Goal: Information Seeking & Learning: Learn about a topic

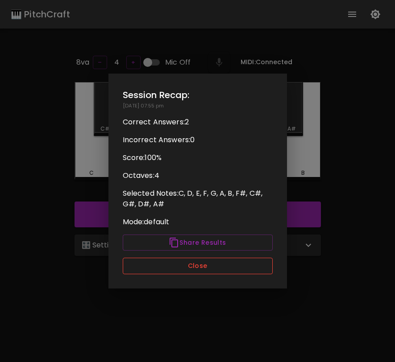
scroll to position [89, 0]
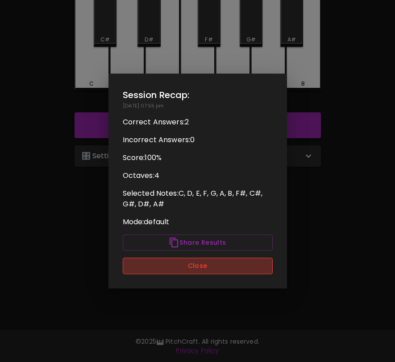
click at [199, 270] on button "Close" at bounding box center [198, 266] width 150 height 17
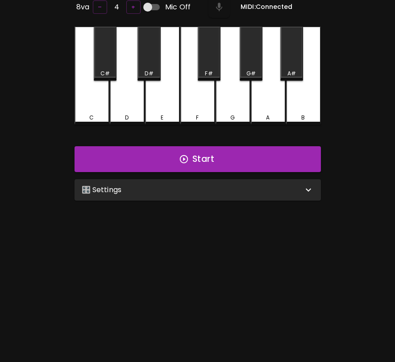
scroll to position [43, 0]
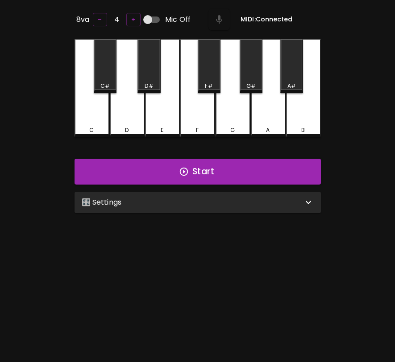
click at [199, 208] on div "🎛️ Settings" at bounding box center [198, 202] width 246 height 21
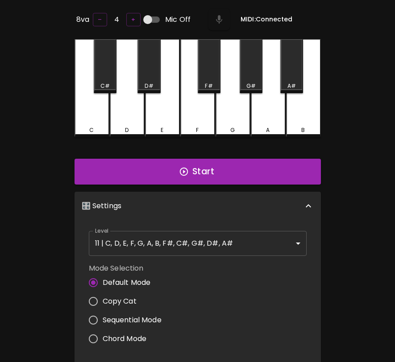
click at [127, 300] on span "Copy Cat" at bounding box center [120, 301] width 34 height 11
click at [103, 300] on input "Copy Cat" at bounding box center [93, 301] width 19 height 19
radio input "true"
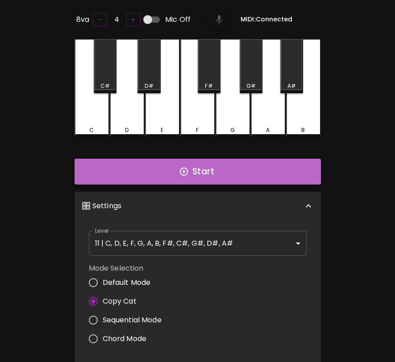
click at [204, 172] on button "Start" at bounding box center [198, 172] width 246 height 26
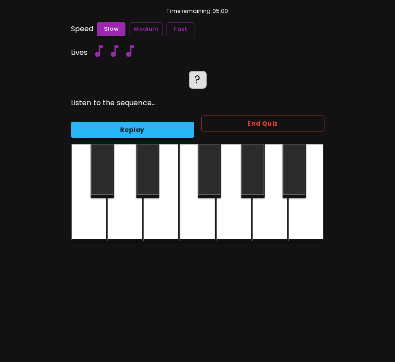
scroll to position [0, 0]
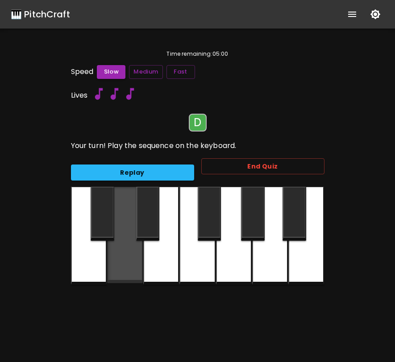
click at [136, 267] on div at bounding box center [125, 235] width 36 height 96
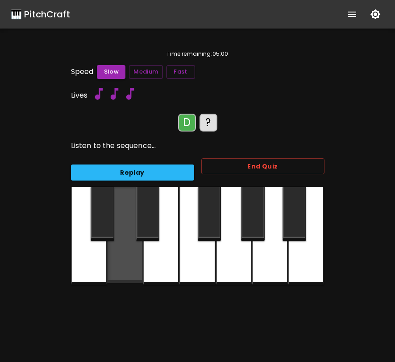
click at [135, 266] on div at bounding box center [125, 235] width 36 height 96
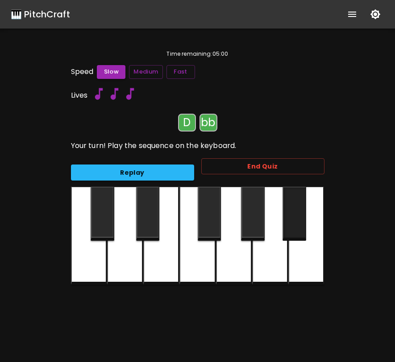
click at [301, 239] on div at bounding box center [294, 214] width 24 height 54
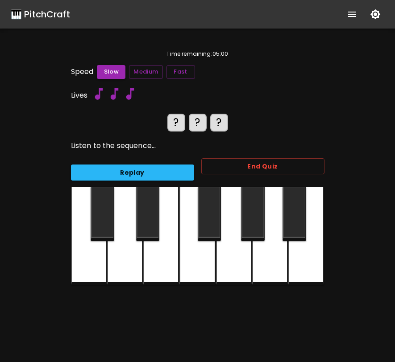
click at [112, 209] on div at bounding box center [103, 214] width 24 height 54
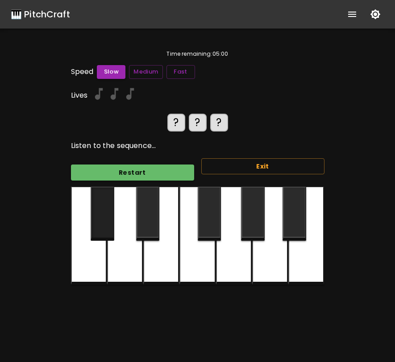
click at [112, 209] on div at bounding box center [103, 214] width 24 height 54
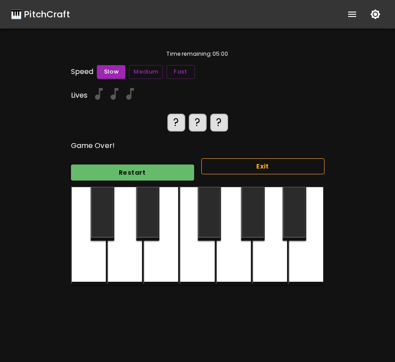
click at [226, 163] on button "Exit" at bounding box center [262, 166] width 123 height 17
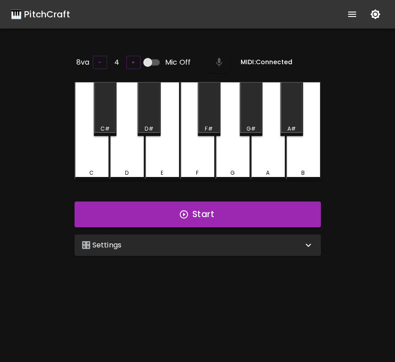
click at [154, 248] on div "🎛️ Settings" at bounding box center [192, 245] width 221 height 11
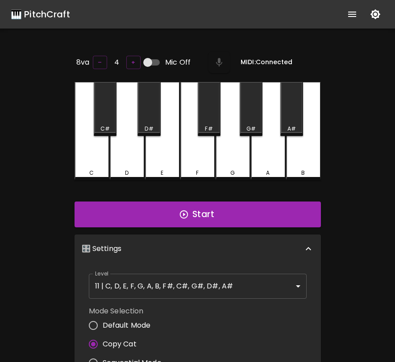
scroll to position [4, 0]
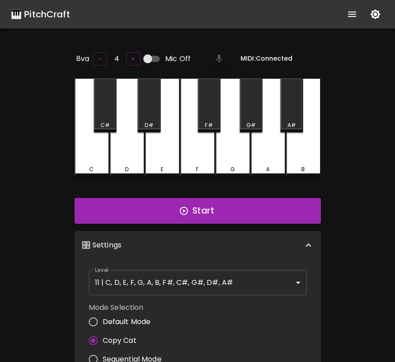
click at [127, 356] on span "Sequential Mode" at bounding box center [132, 359] width 59 height 11
click at [103, 356] on input "Sequential Mode" at bounding box center [93, 359] width 19 height 19
radio input "true"
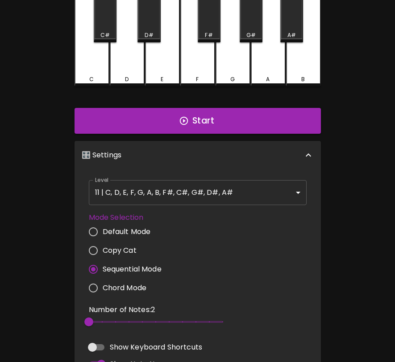
scroll to position [129, 0]
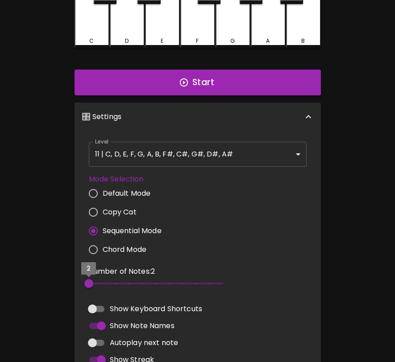
click at [93, 281] on span "2" at bounding box center [88, 283] width 9 height 9
type input "3"
click at [101, 281] on span "3" at bounding box center [156, 283] width 134 height 13
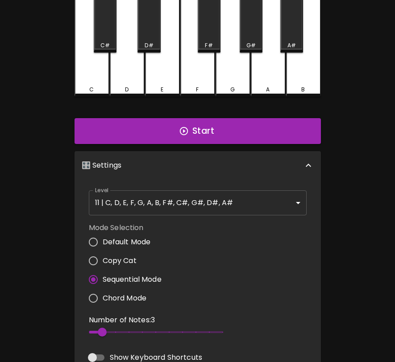
scroll to position [0, 0]
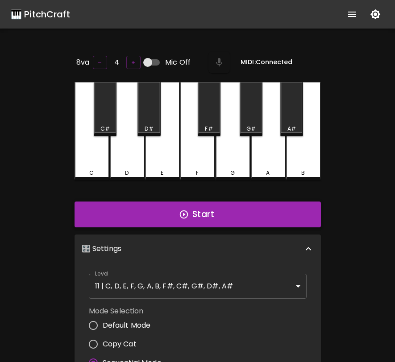
click at [177, 213] on button "Start" at bounding box center [198, 215] width 246 height 26
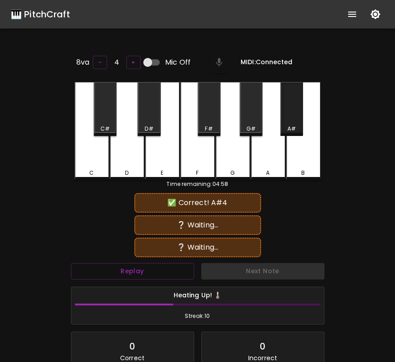
click at [290, 122] on div "A#" at bounding box center [291, 109] width 23 height 54
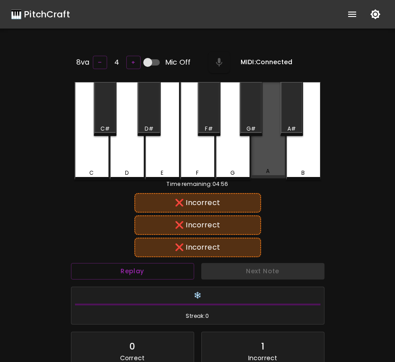
click at [280, 148] on div "A" at bounding box center [268, 130] width 35 height 96
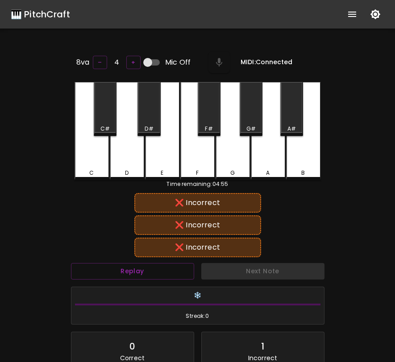
click at [295, 112] on div "A#" at bounding box center [291, 109] width 23 height 54
click at [252, 116] on div "G#" at bounding box center [251, 109] width 23 height 54
click at [158, 153] on div "E" at bounding box center [162, 131] width 35 height 98
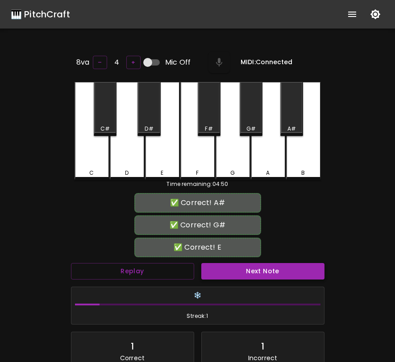
click at [290, 272] on button "Next Note" at bounding box center [262, 271] width 123 height 17
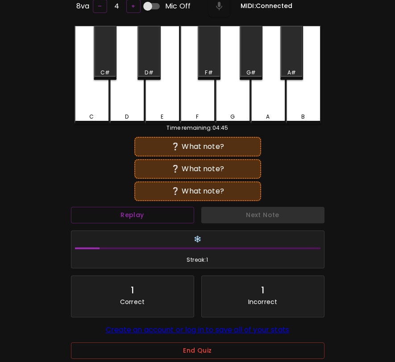
click at [98, 56] on div "C#" at bounding box center [105, 53] width 23 height 54
click at [172, 101] on div "E" at bounding box center [162, 75] width 35 height 98
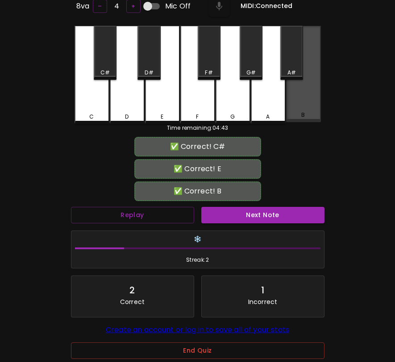
click at [291, 103] on div "B" at bounding box center [303, 74] width 35 height 96
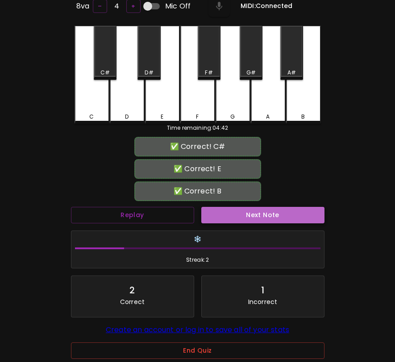
click at [287, 216] on button "Next Note" at bounding box center [262, 215] width 123 height 17
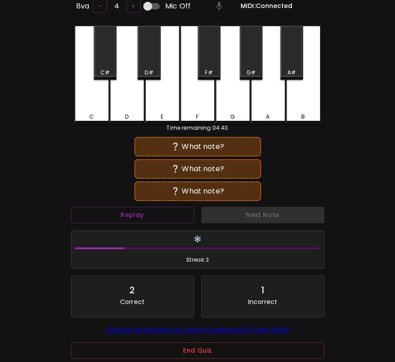
click at [157, 87] on div "E" at bounding box center [162, 75] width 35 height 98
click at [97, 54] on div "C#" at bounding box center [105, 53] width 23 height 54
click at [93, 91] on div "C" at bounding box center [92, 75] width 35 height 98
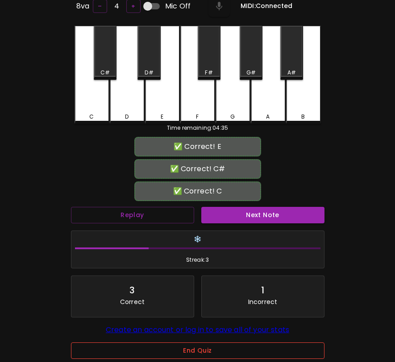
click at [217, 351] on button "End Quiz" at bounding box center [197, 351] width 253 height 17
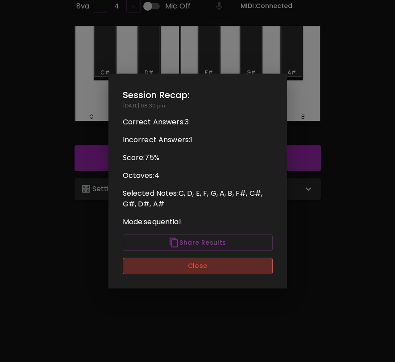
click at [225, 260] on button "Close" at bounding box center [198, 266] width 150 height 17
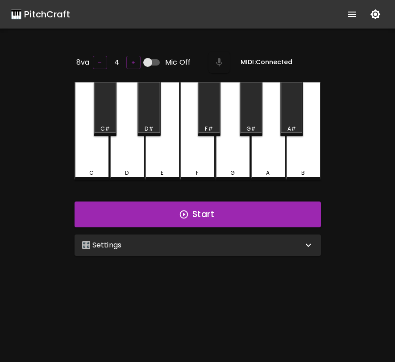
click at [166, 248] on div "🎛️ Settings" at bounding box center [192, 245] width 221 height 11
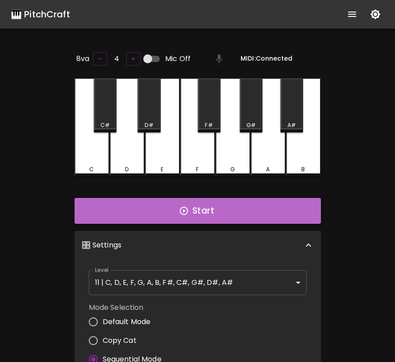
click at [269, 217] on button "Start" at bounding box center [198, 211] width 246 height 26
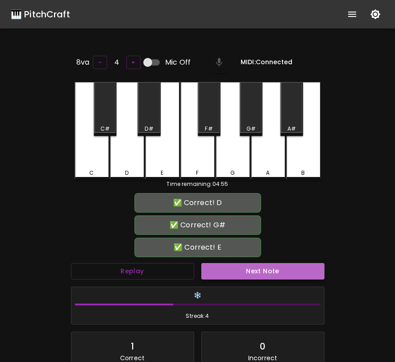
click at [278, 269] on button "Next Note" at bounding box center [262, 271] width 123 height 17
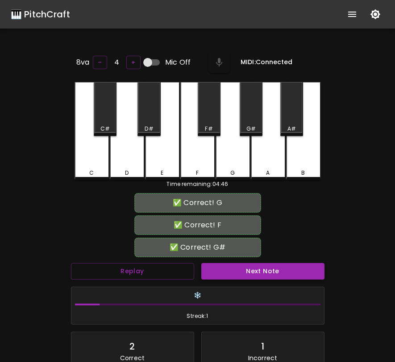
click at [278, 269] on button "Next Note" at bounding box center [262, 271] width 123 height 17
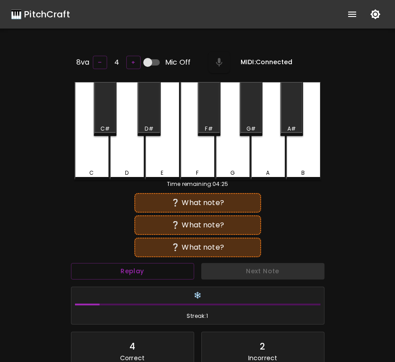
scroll to position [4, 0]
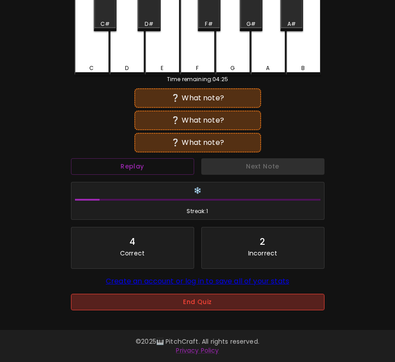
click at [196, 301] on button "End Quiz" at bounding box center [197, 302] width 253 height 17
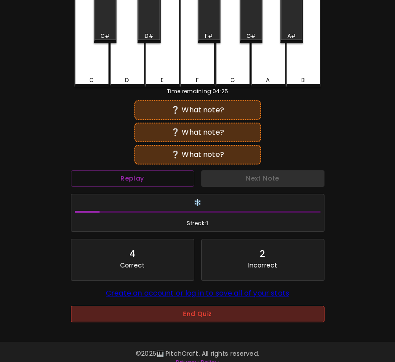
scroll to position [0, 0]
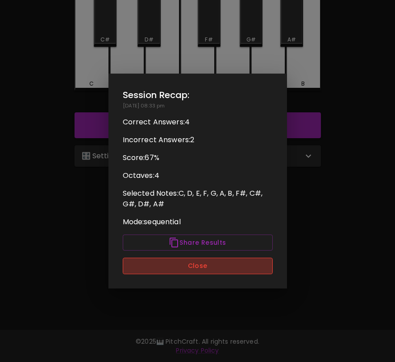
click at [191, 266] on button "Close" at bounding box center [198, 266] width 150 height 17
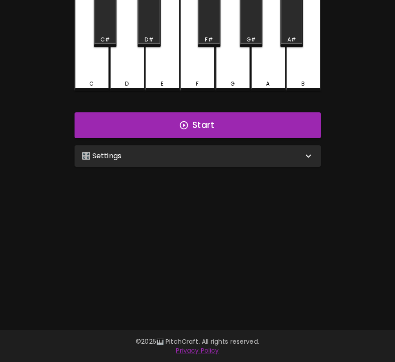
click at [197, 151] on div "🎛️ Settings" at bounding box center [192, 156] width 221 height 11
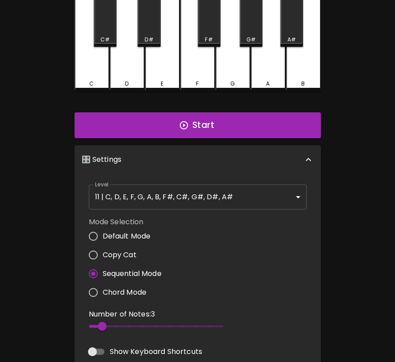
click at [137, 236] on span "Default Mode" at bounding box center [127, 236] width 48 height 11
click at [103, 236] on input "Default Mode" at bounding box center [93, 236] width 19 height 19
radio input "true"
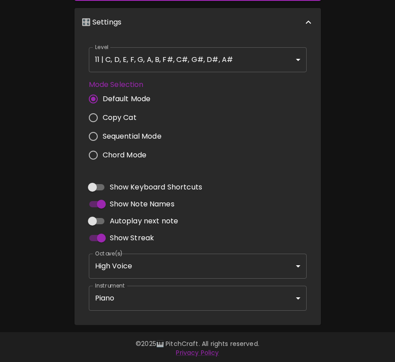
click at [167, 221] on span "Autoplay next note" at bounding box center [144, 221] width 69 height 11
click at [118, 221] on input "Autoplay next note" at bounding box center [92, 221] width 51 height 17
checkbox input "true"
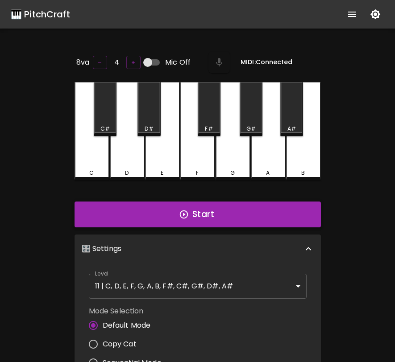
click at [176, 207] on button "Start" at bounding box center [198, 215] width 246 height 26
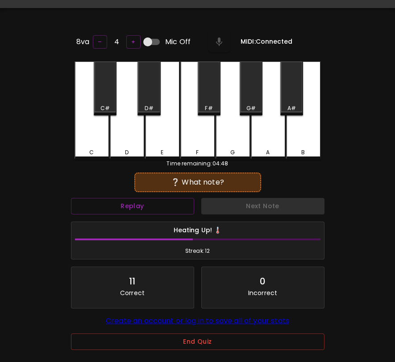
scroll to position [89, 0]
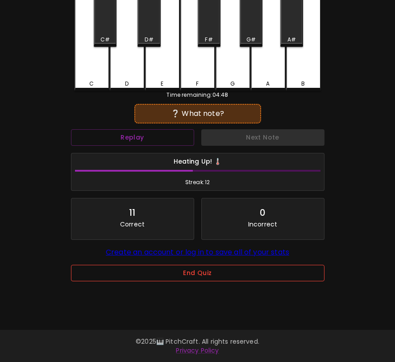
click at [226, 272] on button "End Quiz" at bounding box center [197, 273] width 253 height 17
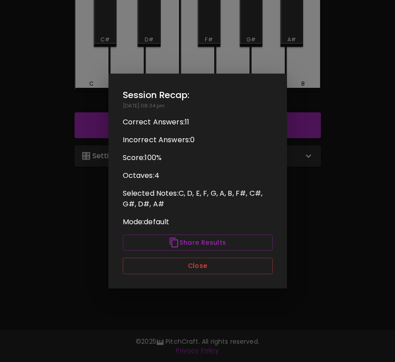
click at [226, 272] on button "Close" at bounding box center [198, 266] width 150 height 17
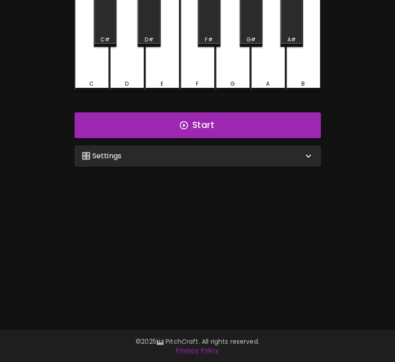
click at [261, 155] on div "🎛️ Settings" at bounding box center [192, 156] width 221 height 11
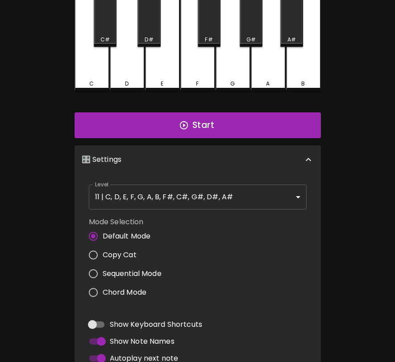
scroll to position [4, 0]
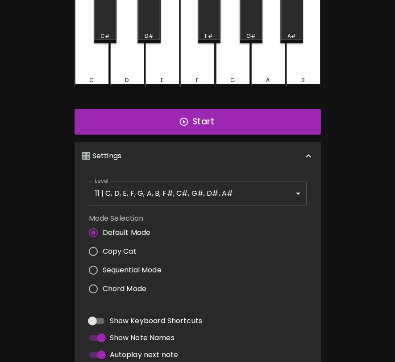
click at [149, 266] on span "Sequential Mode" at bounding box center [132, 270] width 59 height 11
click at [103, 266] on input "Sequential Mode" at bounding box center [93, 270] width 19 height 19
radio input "true"
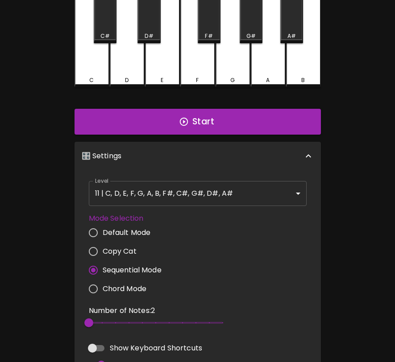
click at [131, 250] on span "Copy Cat" at bounding box center [120, 251] width 34 height 11
click at [103, 250] on input "Copy Cat" at bounding box center [93, 251] width 19 height 19
radio input "true"
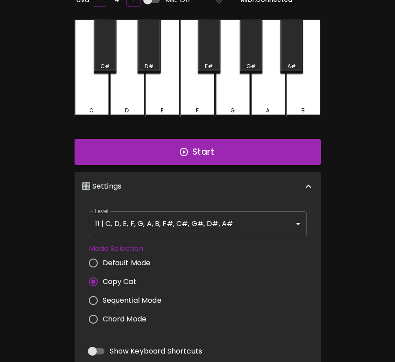
scroll to position [0, 0]
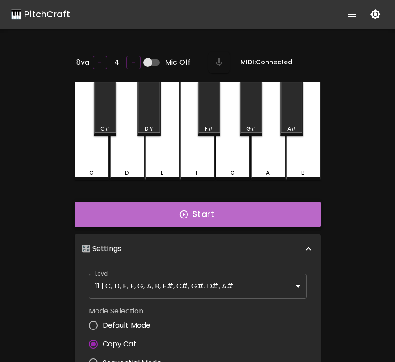
click at [238, 216] on button "Start" at bounding box center [198, 215] width 246 height 26
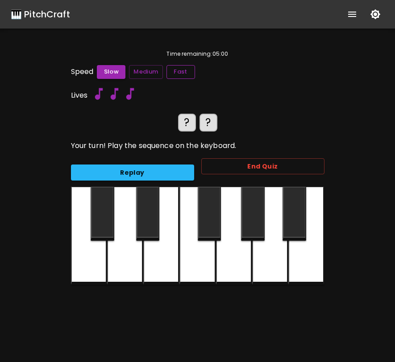
click at [180, 69] on button "Fast" at bounding box center [180, 72] width 29 height 14
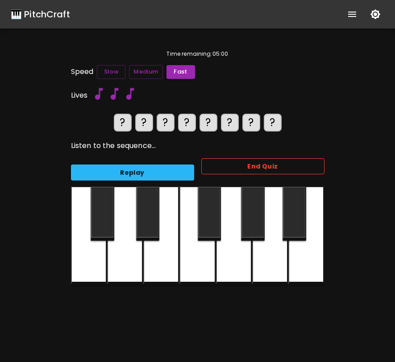
click at [262, 163] on button "End Quiz" at bounding box center [262, 166] width 123 height 17
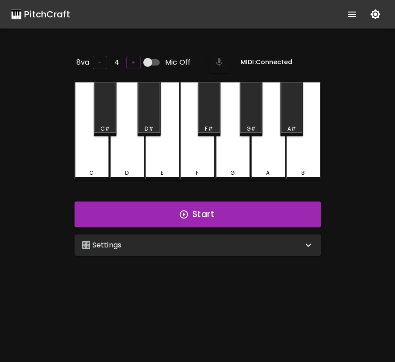
click at [248, 250] on div "🎛️ Settings" at bounding box center [198, 245] width 246 height 21
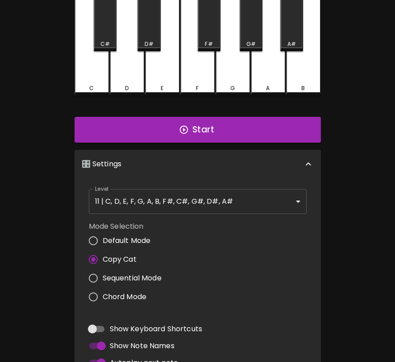
scroll to position [110, 0]
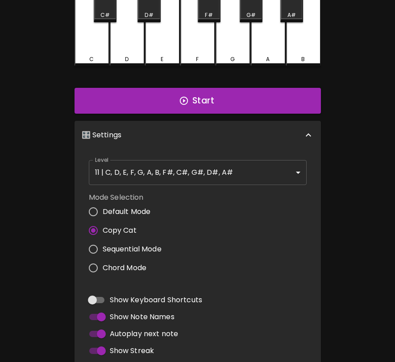
click at [141, 247] on span "Sequential Mode" at bounding box center [132, 249] width 59 height 11
click at [103, 247] on input "Sequential Mode" at bounding box center [93, 249] width 19 height 19
radio input "true"
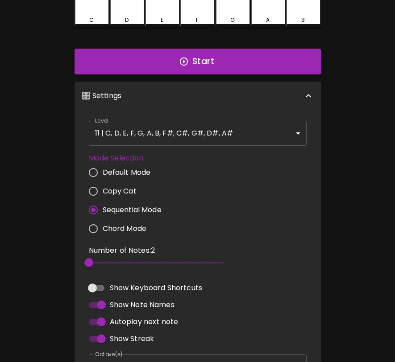
scroll to position [153, 0]
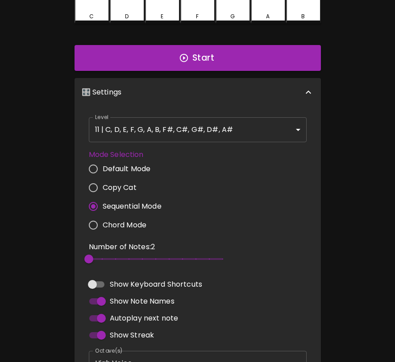
click at [104, 257] on span "2" at bounding box center [156, 259] width 134 height 13
type input "4"
click at [111, 257] on span "4" at bounding box center [156, 259] width 134 height 13
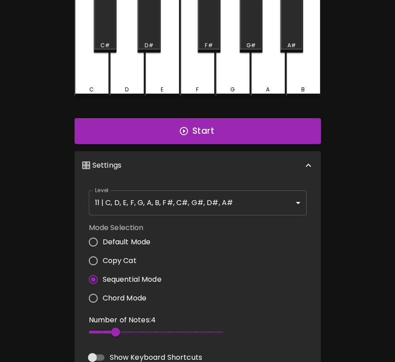
scroll to position [0, 0]
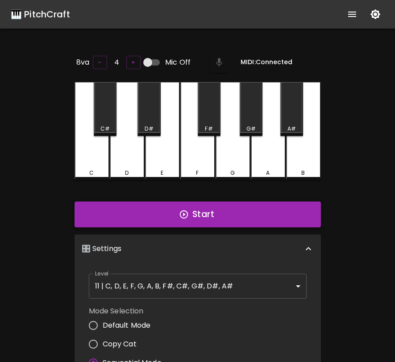
click at [267, 209] on button "Start" at bounding box center [198, 215] width 246 height 26
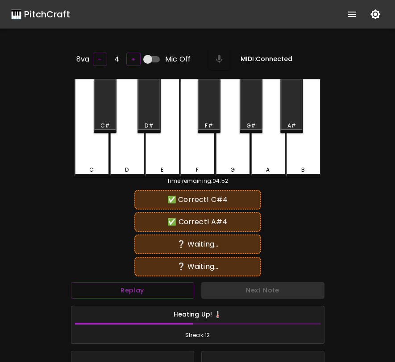
scroll to position [4, 0]
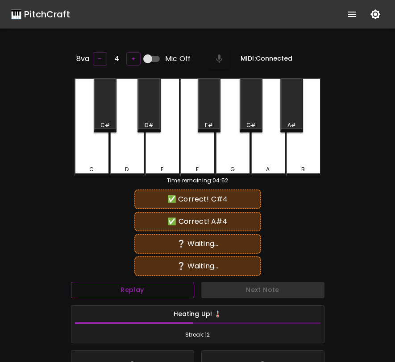
click at [170, 286] on button "Replay" at bounding box center [132, 290] width 123 height 17
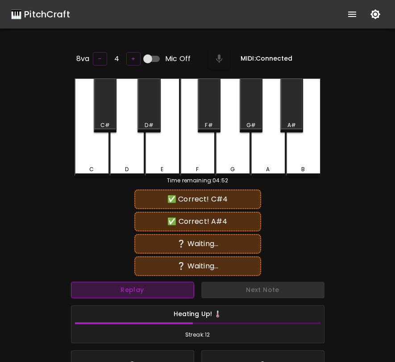
click at [170, 286] on button "Replay" at bounding box center [132, 290] width 123 height 17
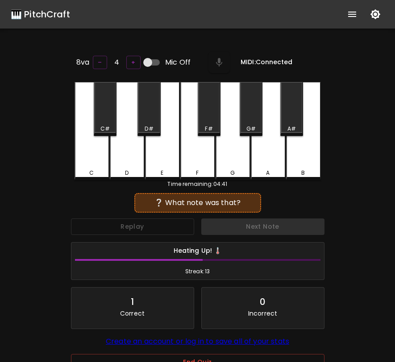
scroll to position [0, 0]
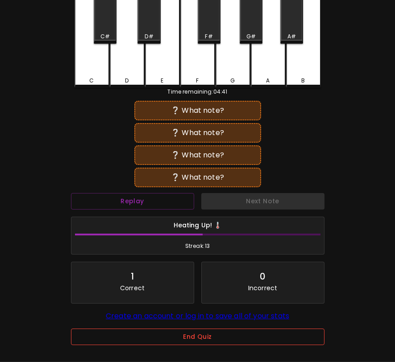
click at [224, 342] on button "End Quiz" at bounding box center [197, 337] width 253 height 17
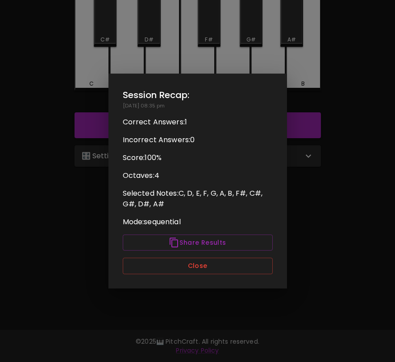
scroll to position [89, 0]
click at [239, 267] on button "Close" at bounding box center [198, 266] width 150 height 17
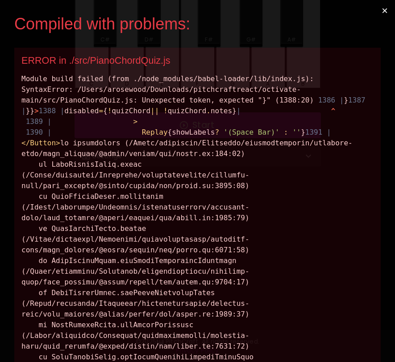
scroll to position [0, 0]
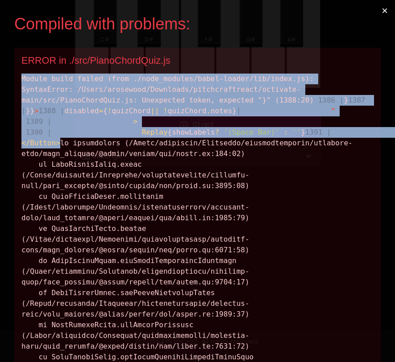
drag, startPoint x: 263, startPoint y: 191, endPoint x: 18, endPoint y: 77, distance: 269.9
copy div "Module build failed (from ./node_modules/babel-loader/lib/index.js): SyntaxErro…"
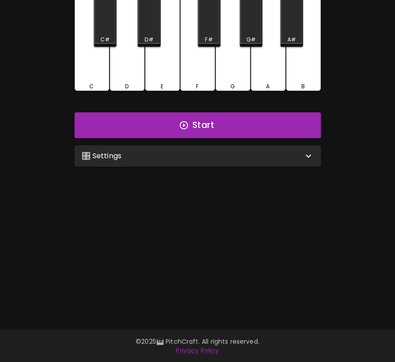
click at [246, 155] on div "🎛️ Settings" at bounding box center [192, 156] width 221 height 11
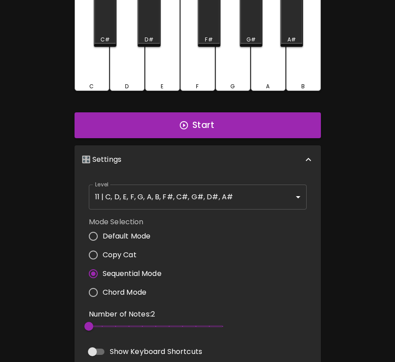
type input "5"
click at [127, 323] on span "2" at bounding box center [156, 326] width 134 height 13
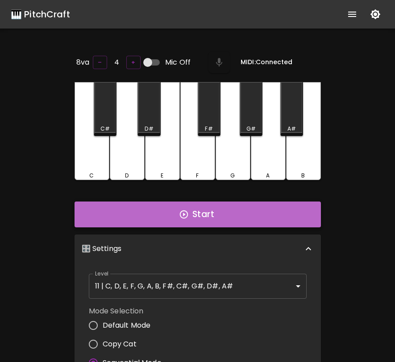
click at [227, 215] on button "Start" at bounding box center [198, 215] width 246 height 26
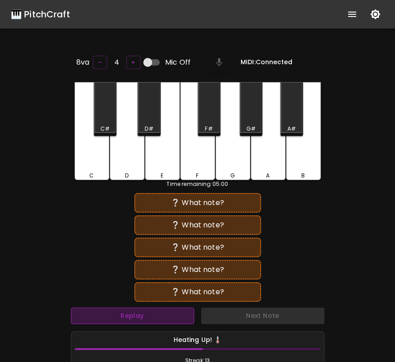
click at [160, 311] on button "Replay" at bounding box center [132, 316] width 123 height 17
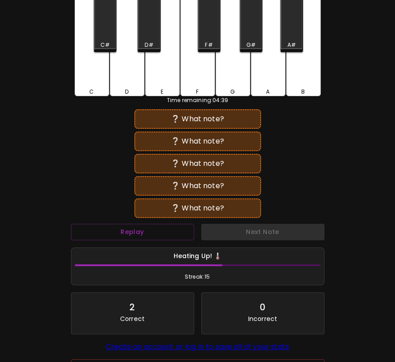
scroll to position [89, 0]
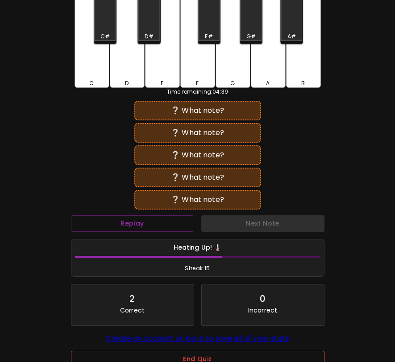
click at [232, 357] on button "End Quiz" at bounding box center [197, 359] width 253 height 17
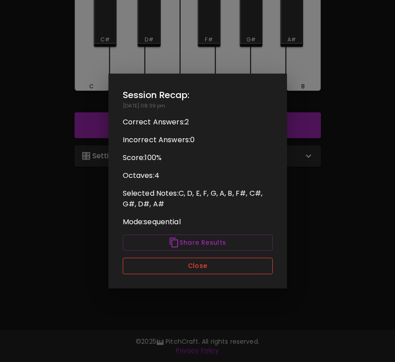
click at [247, 268] on button "Close" at bounding box center [198, 266] width 150 height 17
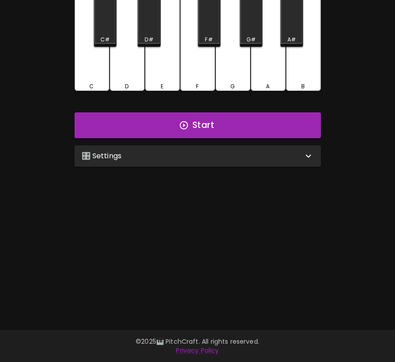
click at [233, 166] on div "🎛️ Settings Level 11 | C, D, E, F, G, A, B, F#, C#, G#, D#, A# 21 Level Mode Se…" at bounding box center [197, 156] width 253 height 29
click at [242, 153] on div "🎛️ Settings" at bounding box center [192, 156] width 221 height 11
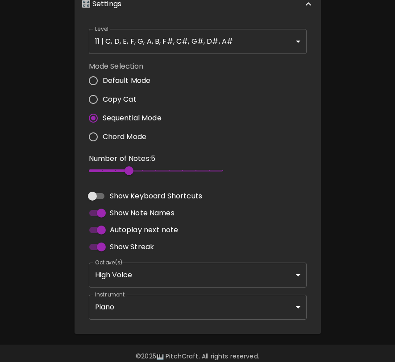
scroll to position [254, 0]
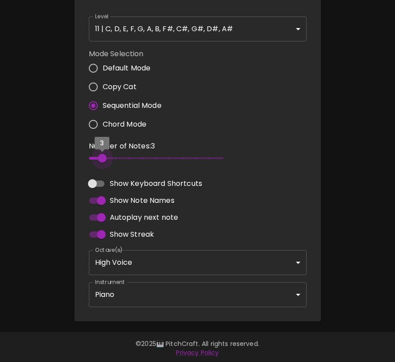
click at [100, 156] on span "3" at bounding box center [156, 158] width 134 height 13
type input "2"
drag, startPoint x: 100, startPoint y: 156, endPoint x: 91, endPoint y: 156, distance: 8.0
click at [98, 156] on span "3" at bounding box center [102, 158] width 9 height 9
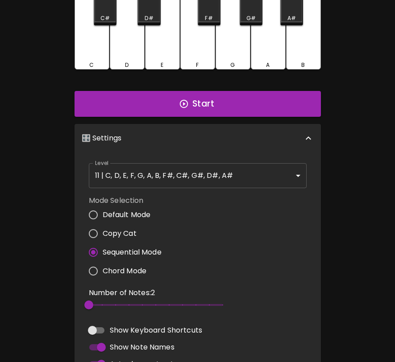
scroll to position [84, 0]
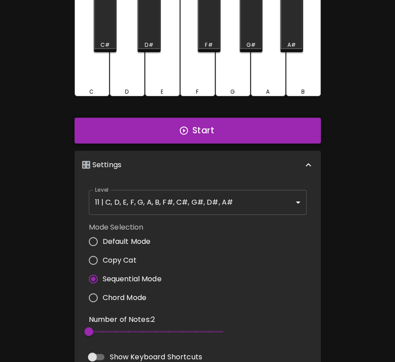
click at [251, 136] on button "Start" at bounding box center [198, 131] width 246 height 26
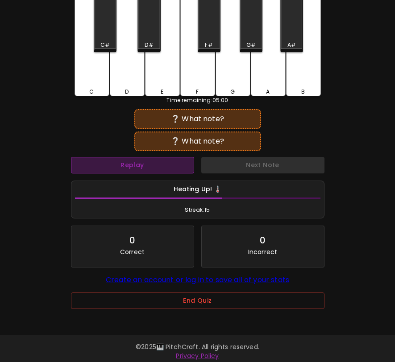
click at [178, 169] on button "Replay" at bounding box center [132, 165] width 123 height 17
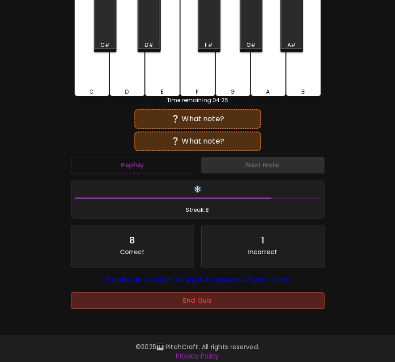
click at [201, 298] on button "End Quiz" at bounding box center [197, 301] width 253 height 17
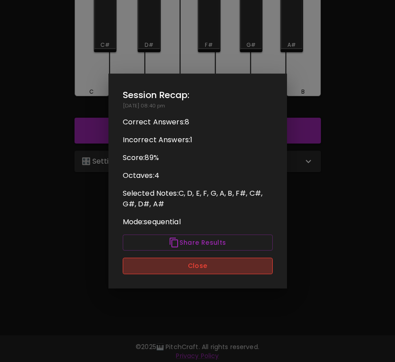
click at [204, 273] on button "Close" at bounding box center [198, 266] width 150 height 17
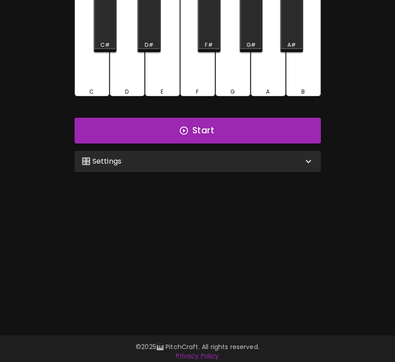
click at [222, 161] on div "🎛️ Settings" at bounding box center [192, 161] width 221 height 11
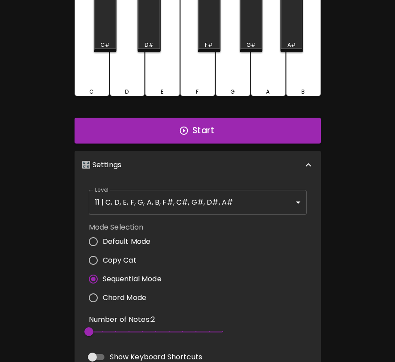
scroll to position [4, 0]
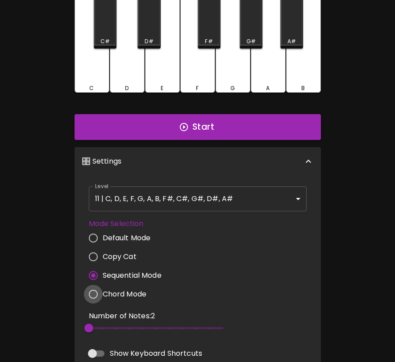
click at [95, 294] on input "Chord Mode" at bounding box center [93, 294] width 19 height 19
radio input "true"
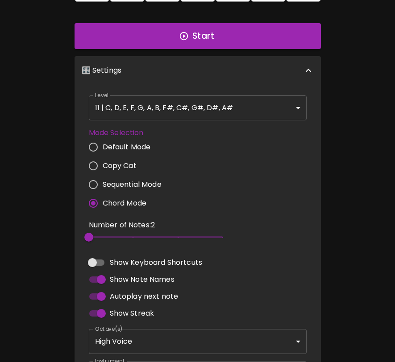
scroll to position [0, 0]
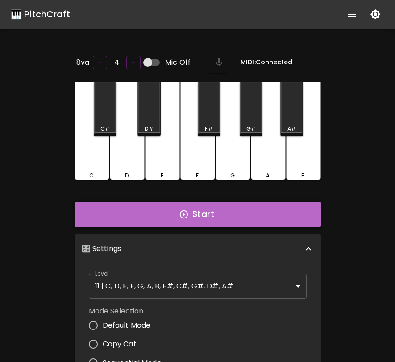
click at [257, 209] on button "Start" at bounding box center [198, 215] width 246 height 26
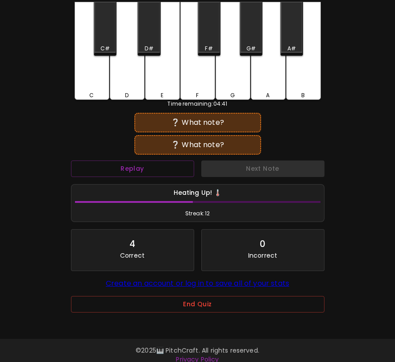
scroll to position [89, 0]
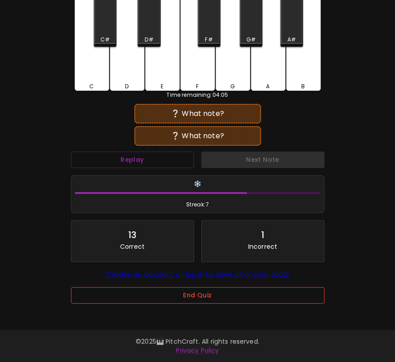
click at [205, 294] on button "End Quiz" at bounding box center [197, 295] width 253 height 17
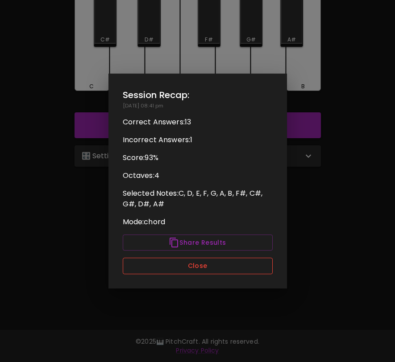
click at [212, 265] on button "Close" at bounding box center [198, 266] width 150 height 17
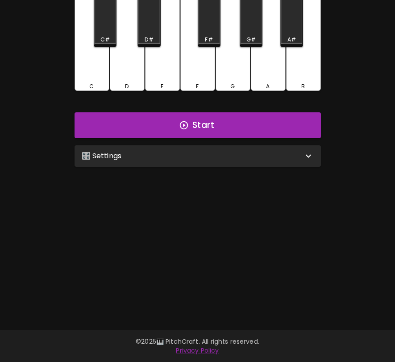
click at [232, 157] on div "🎛️ Settings" at bounding box center [192, 156] width 221 height 11
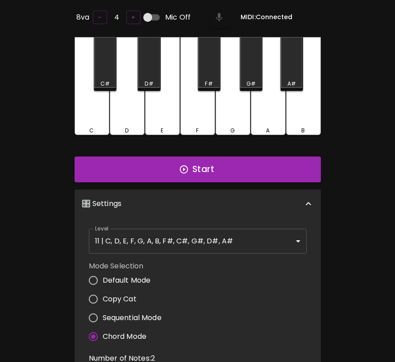
scroll to position [0, 0]
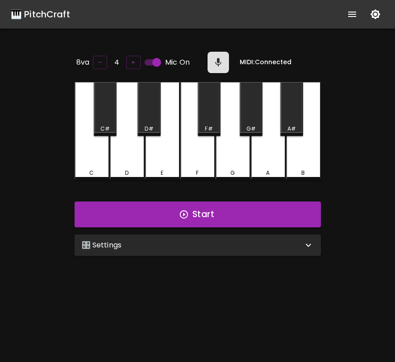
click at [155, 249] on div "🎛️ Settings" at bounding box center [198, 245] width 246 height 21
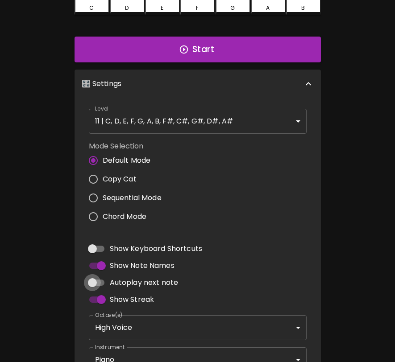
click at [96, 281] on input "Autoplay next note" at bounding box center [92, 282] width 51 height 17
checkbox input "true"
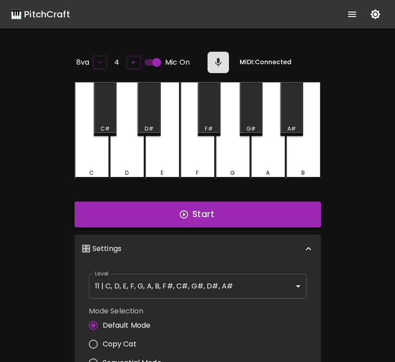
click at [207, 207] on button "Start" at bounding box center [198, 215] width 246 height 26
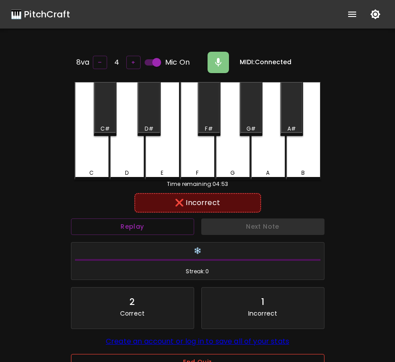
click at [187, 360] on button "End Quiz" at bounding box center [197, 362] width 253 height 17
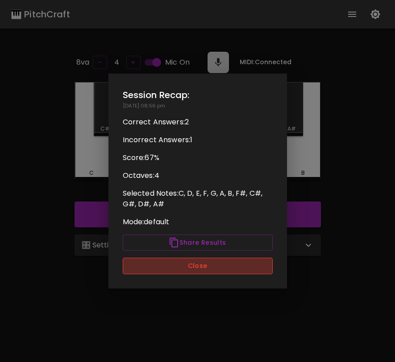
click at [207, 265] on button "Close" at bounding box center [198, 266] width 150 height 17
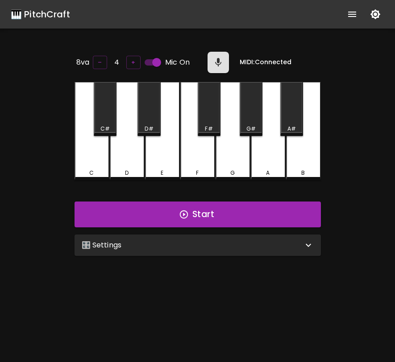
click at [294, 250] on div "🎛️ Settings" at bounding box center [198, 245] width 246 height 21
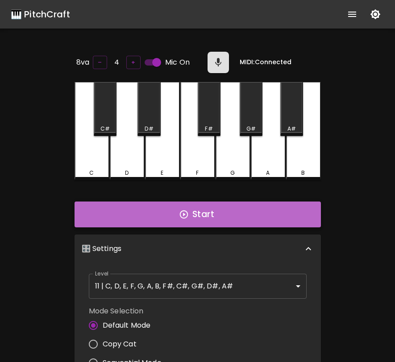
click at [254, 222] on button "Start" at bounding box center [198, 215] width 246 height 26
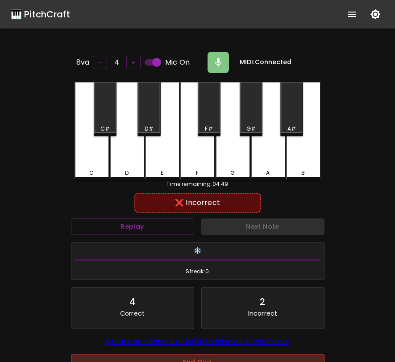
click at [249, 360] on button "End Quiz" at bounding box center [197, 362] width 253 height 17
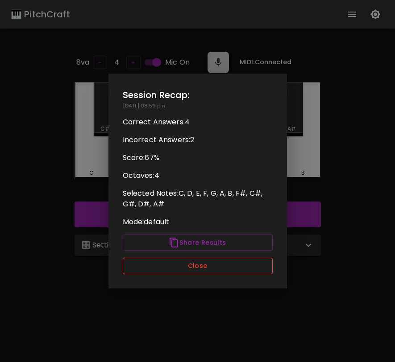
click at [209, 268] on button "Close" at bounding box center [198, 266] width 150 height 17
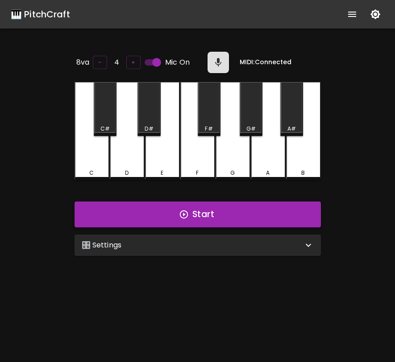
click at [214, 221] on button "Start" at bounding box center [198, 215] width 246 height 26
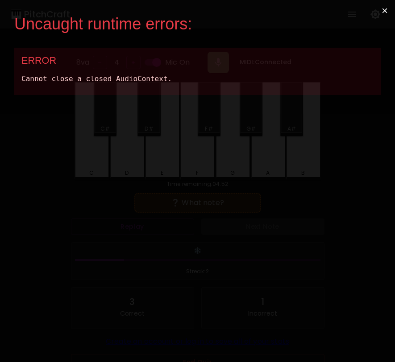
click at [386, 11] on button "×" at bounding box center [384, 10] width 21 height 21
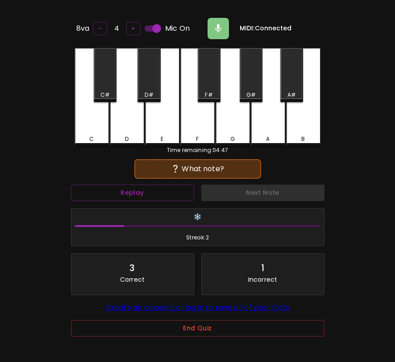
scroll to position [56, 0]
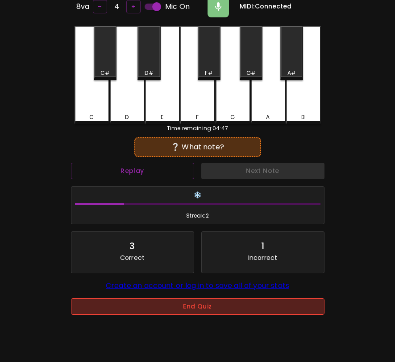
click at [212, 311] on button "End Quiz" at bounding box center [197, 307] width 253 height 17
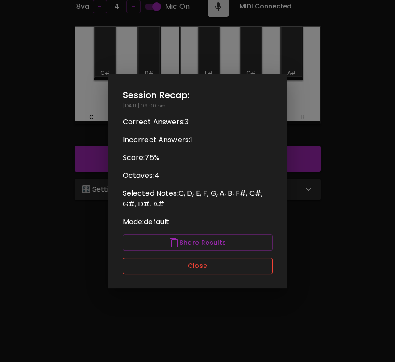
click at [229, 269] on button "Close" at bounding box center [198, 266] width 150 height 17
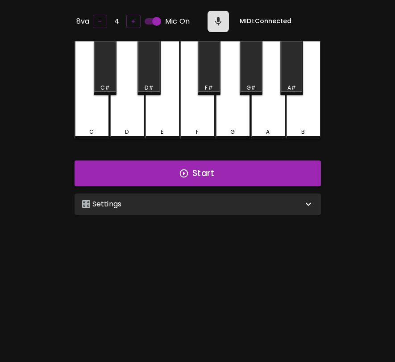
scroll to position [37, 0]
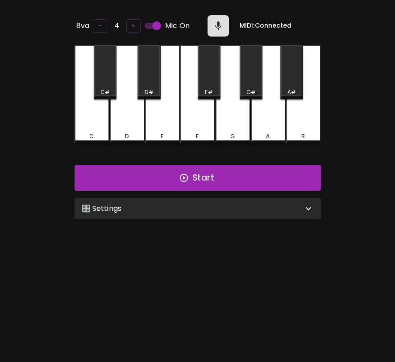
click at [225, 203] on div "🎛️ Settings" at bounding box center [192, 208] width 221 height 11
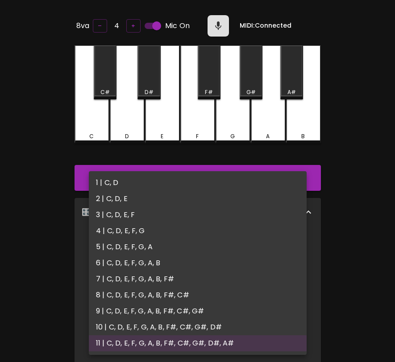
click at [203, 254] on body "🎹 PitchCraft About Badges Log In 8va – 4 + Mic On MIDI: Connected C C# D D# E F…" at bounding box center [197, 258] width 395 height 591
click at [385, 318] on div at bounding box center [197, 181] width 395 height 362
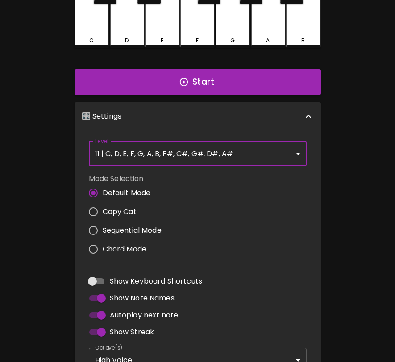
scroll to position [129, 0]
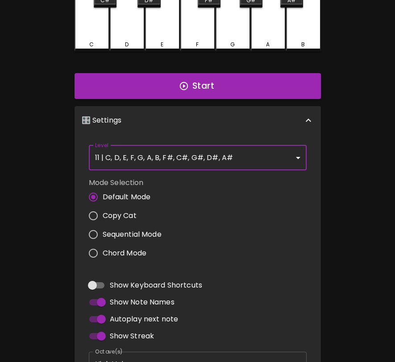
click at [97, 318] on input "Autoplay next note" at bounding box center [101, 319] width 51 height 17
checkbox input "false"
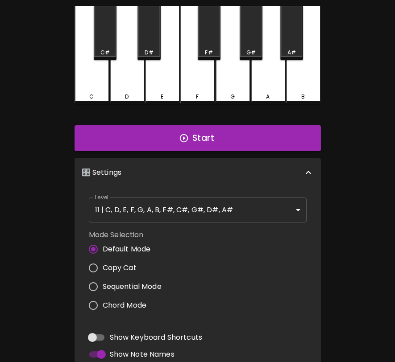
scroll to position [0, 0]
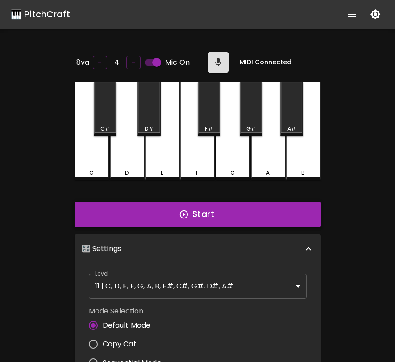
click at [198, 211] on button "Start" at bounding box center [198, 215] width 246 height 26
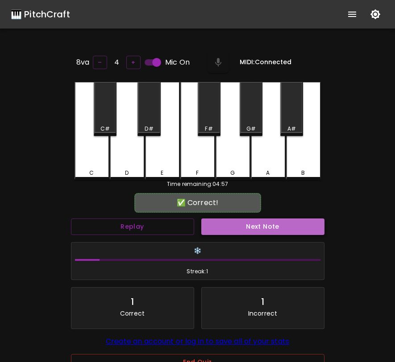
click at [218, 226] on button "Next Note" at bounding box center [262, 227] width 123 height 17
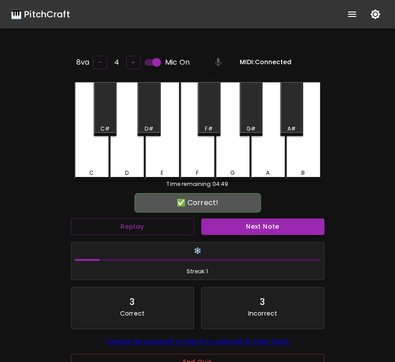
click at [218, 226] on button "Next Note" at bounding box center [262, 227] width 123 height 17
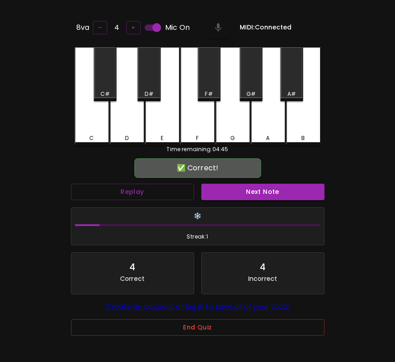
scroll to position [40, 0]
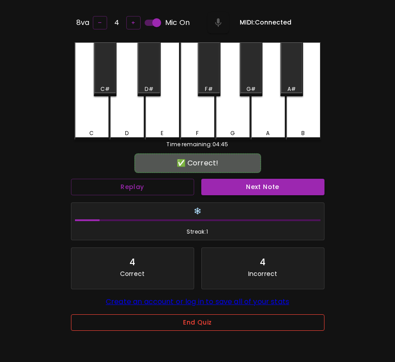
click at [211, 331] on button "End Quiz" at bounding box center [197, 323] width 253 height 17
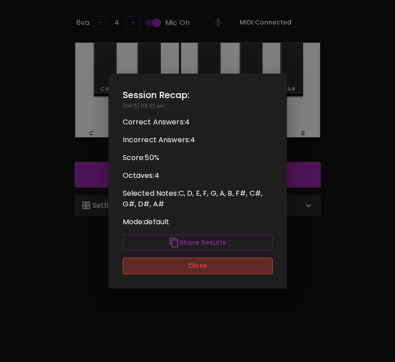
click at [254, 270] on button "Close" at bounding box center [198, 266] width 150 height 17
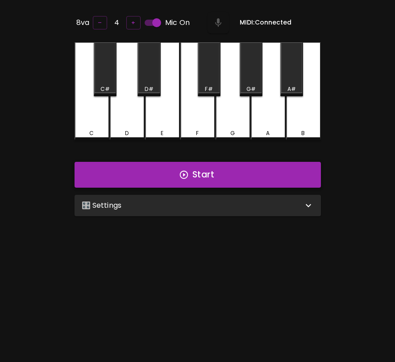
click at [257, 182] on button "Start" at bounding box center [198, 175] width 246 height 26
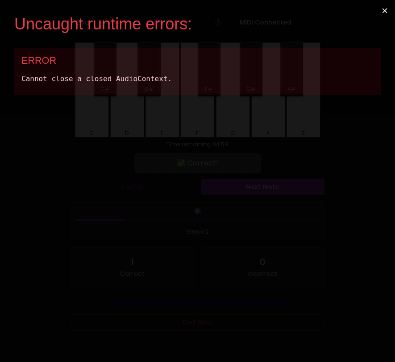
scroll to position [0, 0]
click at [382, 9] on button "×" at bounding box center [384, 10] width 21 height 21
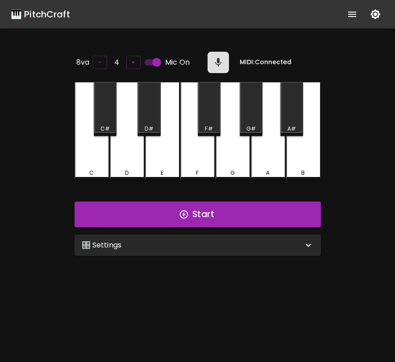
scroll to position [40, 0]
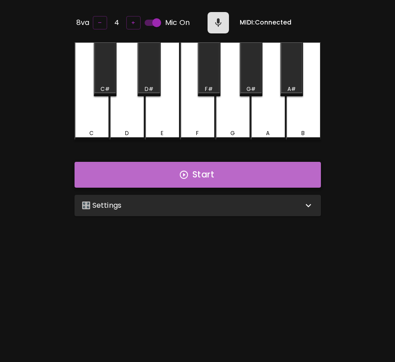
click at [128, 166] on button "Start" at bounding box center [198, 175] width 246 height 26
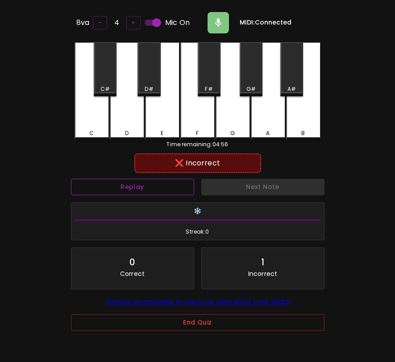
click at [124, 185] on button "Replay" at bounding box center [132, 187] width 123 height 17
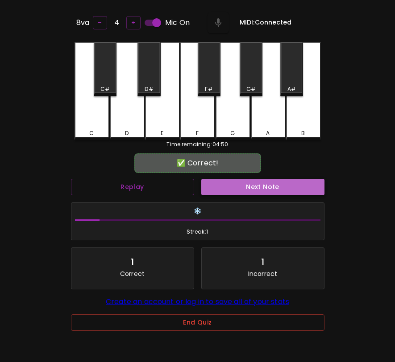
click at [227, 183] on button "Next Note" at bounding box center [262, 187] width 123 height 17
click at [227, 184] on button "Next Note" at bounding box center [262, 187] width 123 height 17
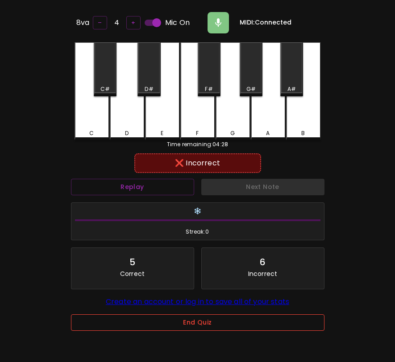
click at [215, 326] on button "End Quiz" at bounding box center [197, 323] width 253 height 17
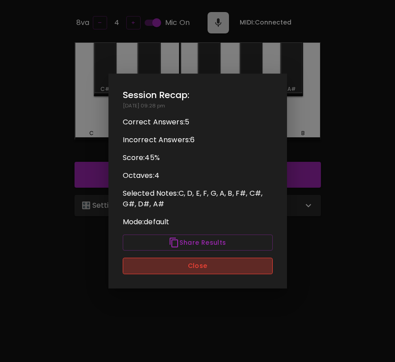
click at [207, 266] on button "Close" at bounding box center [198, 266] width 150 height 17
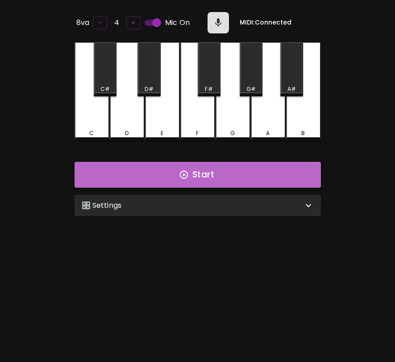
click at [191, 174] on button "Start" at bounding box center [198, 175] width 246 height 26
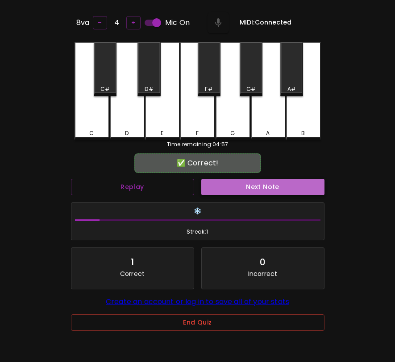
click at [225, 184] on button "Next Note" at bounding box center [262, 187] width 123 height 17
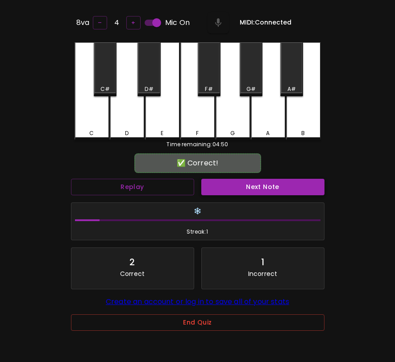
click at [228, 183] on button "Next Note" at bounding box center [262, 187] width 123 height 17
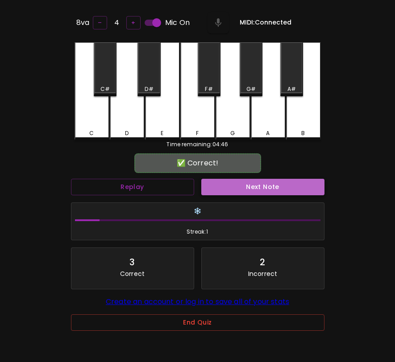
click at [250, 187] on button "Next Note" at bounding box center [262, 187] width 123 height 17
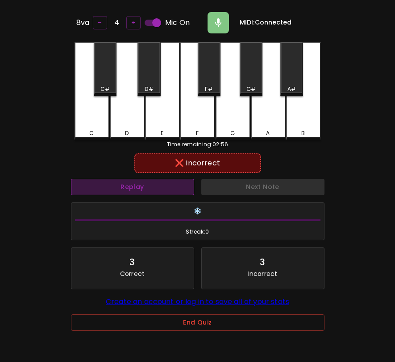
click at [189, 185] on button "Replay" at bounding box center [132, 187] width 123 height 17
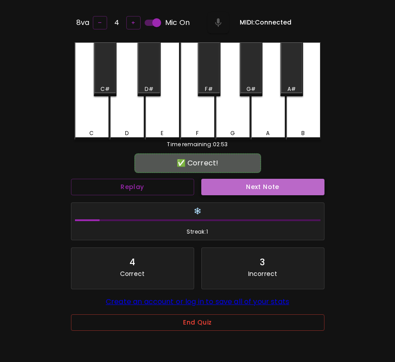
click at [220, 185] on button "Next Note" at bounding box center [262, 187] width 123 height 17
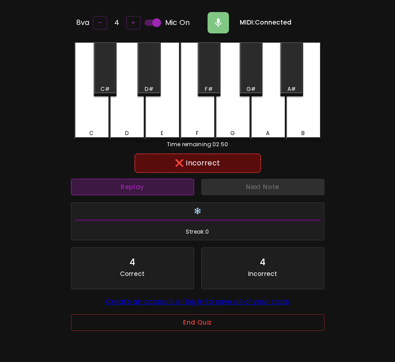
click at [177, 186] on button "Replay" at bounding box center [132, 187] width 123 height 17
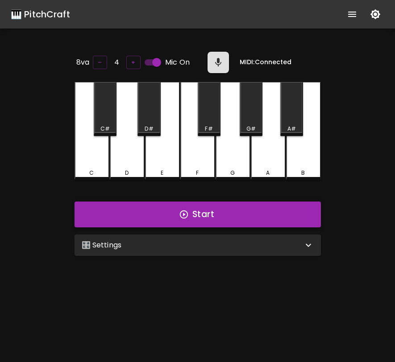
scroll to position [40, 0]
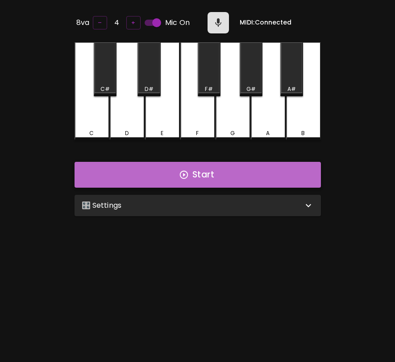
click at [170, 173] on button "Start" at bounding box center [198, 175] width 246 height 26
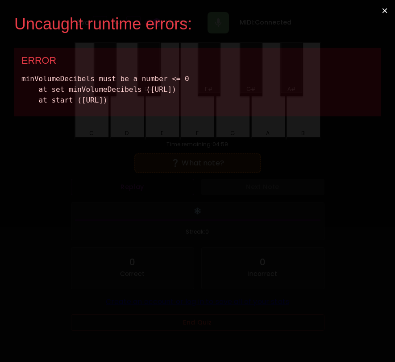
scroll to position [0, 0]
drag, startPoint x: 302, startPoint y: 112, endPoint x: 20, endPoint y: 67, distance: 285.7
click at [20, 67] on div "ERROR minVolumeDecibels must be a number <= 0 at set minVolumeDecibels (http://…" at bounding box center [197, 82] width 366 height 69
copy div "minVolumeDecibels must be a number <= 0 at set minVolumeDecibels (http://localh…"
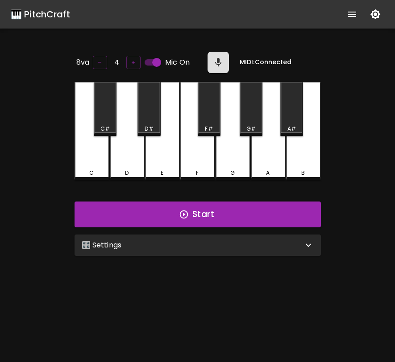
scroll to position [40, 0]
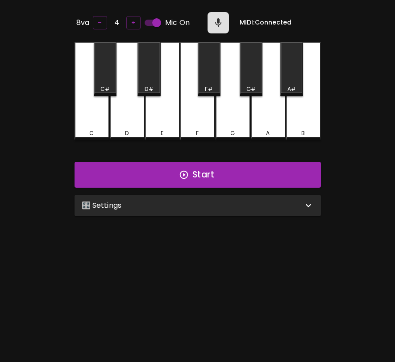
click at [154, 206] on div "🎛️ Settings" at bounding box center [192, 205] width 221 height 11
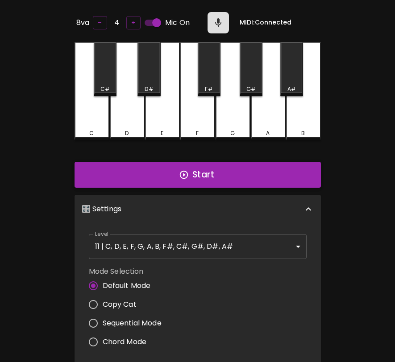
click at [201, 172] on button "Start" at bounding box center [198, 175] width 246 height 26
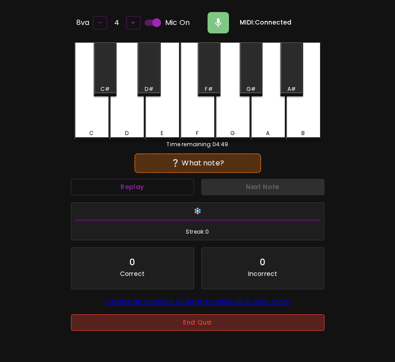
click at [216, 323] on button "End Quiz" at bounding box center [197, 323] width 253 height 17
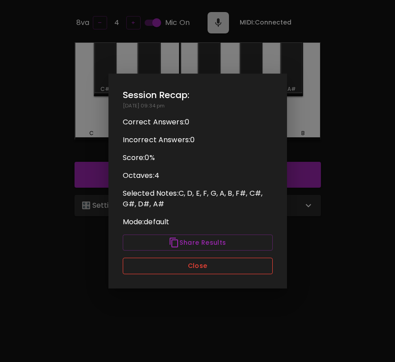
click at [216, 271] on button "Close" at bounding box center [198, 266] width 150 height 17
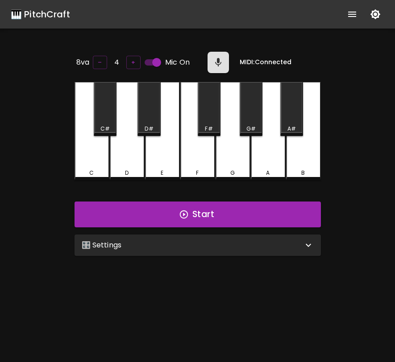
scroll to position [40, 0]
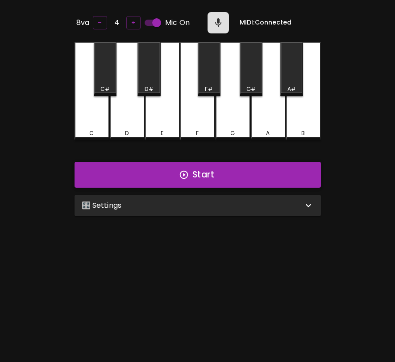
click at [208, 173] on button "Start" at bounding box center [198, 175] width 246 height 26
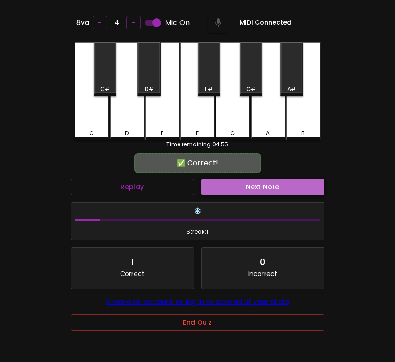
click at [220, 186] on button "Next Note" at bounding box center [262, 187] width 123 height 17
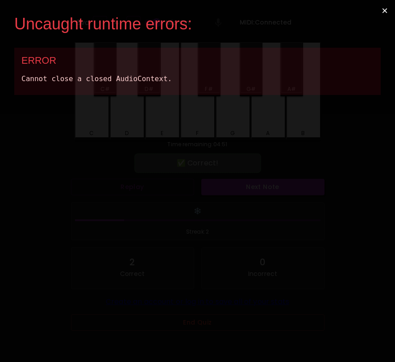
scroll to position [0, 0]
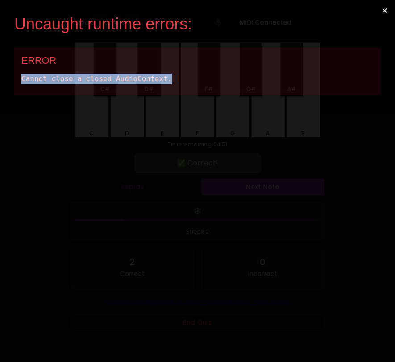
drag, startPoint x: 201, startPoint y: 85, endPoint x: 7, endPoint y: 72, distance: 194.5
click at [7, 72] on div "Uncaught runtime errors: × ERROR Cannot close a closed AudioContext." at bounding box center [197, 181] width 395 height 362
copy div "Cannot close a closed AudioContext."
